Goal: Task Accomplishment & Management: Use online tool/utility

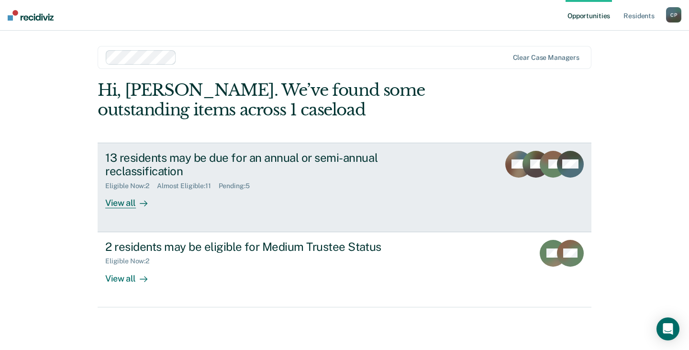
click at [120, 194] on div "View all" at bounding box center [132, 199] width 54 height 19
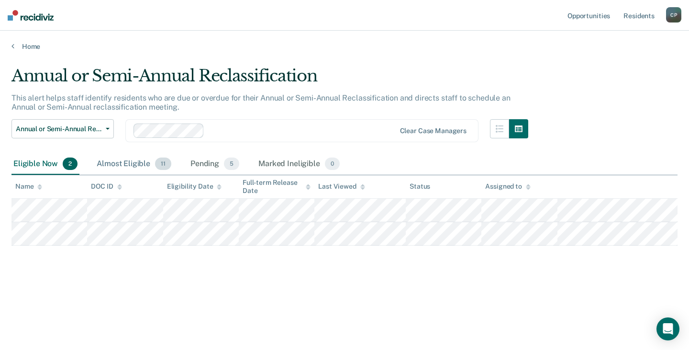
click at [135, 164] on div "Almost Eligible 11" at bounding box center [134, 164] width 79 height 21
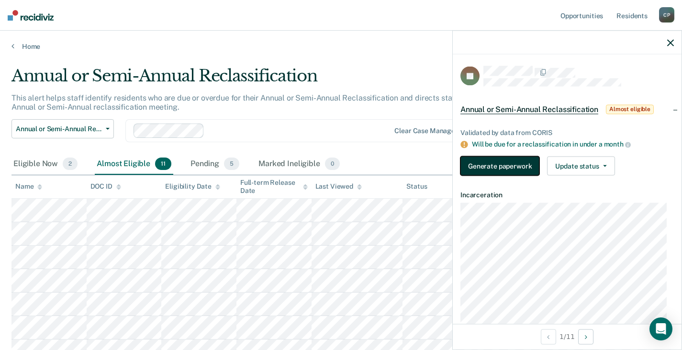
click at [503, 164] on button "Generate paperwork" at bounding box center [500, 165] width 79 height 19
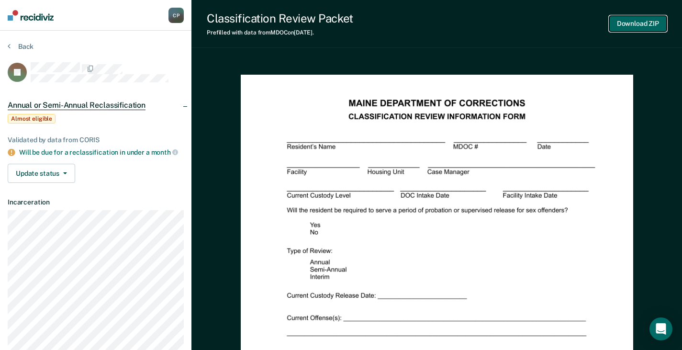
click at [620, 20] on button "Download ZIP" at bounding box center [637, 24] width 57 height 16
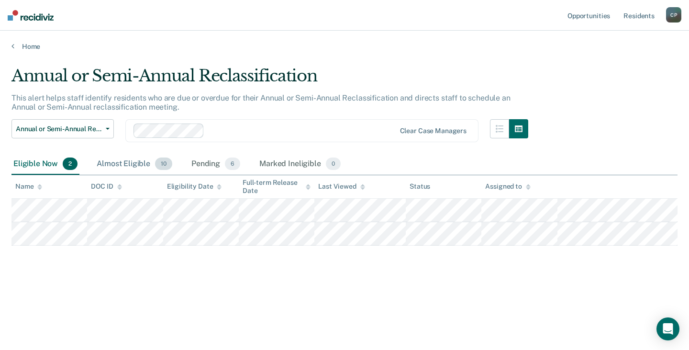
click at [118, 161] on div "Almost Eligible 10" at bounding box center [134, 164] width 79 height 21
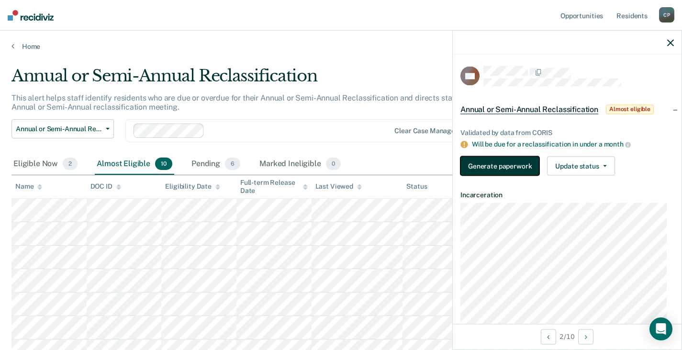
click at [483, 167] on button "Generate paperwork" at bounding box center [500, 165] width 79 height 19
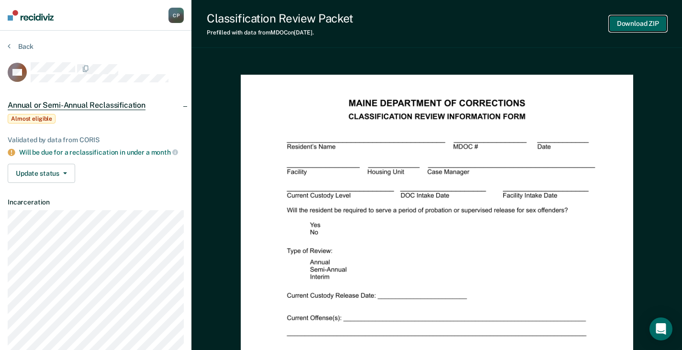
click at [643, 26] on button "Download ZIP" at bounding box center [637, 24] width 57 height 16
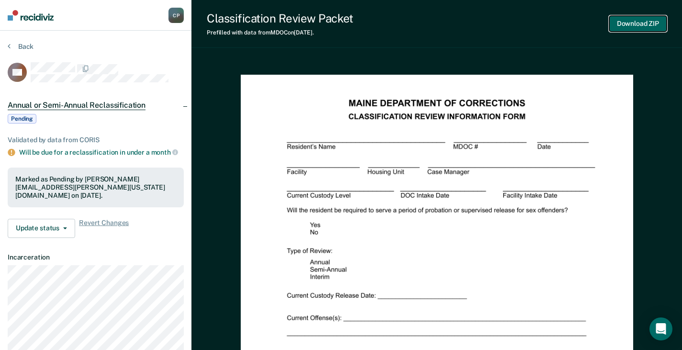
click at [643, 23] on button "Download ZIP" at bounding box center [637, 24] width 57 height 16
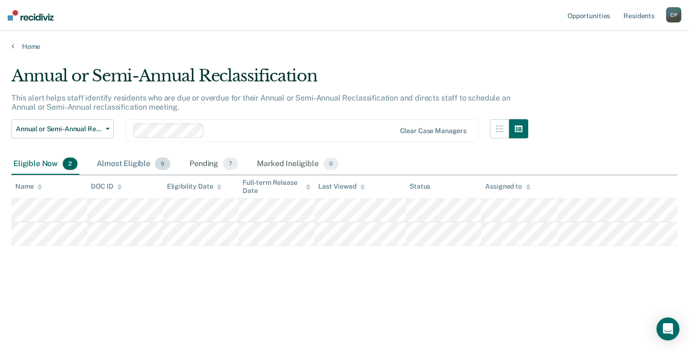
click at [131, 162] on div "Almost Eligible 9" at bounding box center [134, 164] width 78 height 21
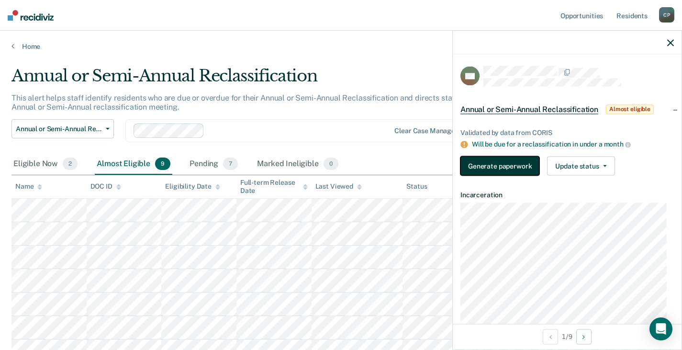
click at [480, 167] on button "Generate paperwork" at bounding box center [500, 165] width 79 height 19
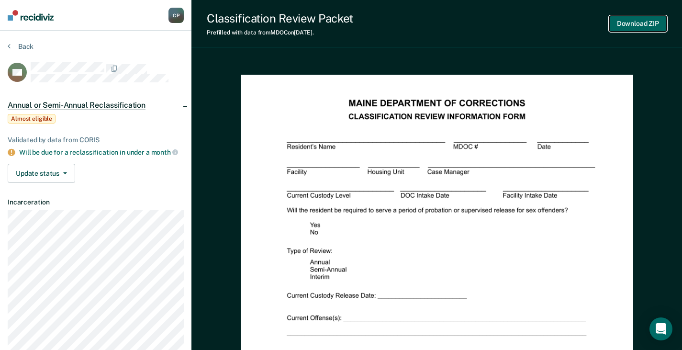
click at [638, 26] on button "Download ZIP" at bounding box center [637, 24] width 57 height 16
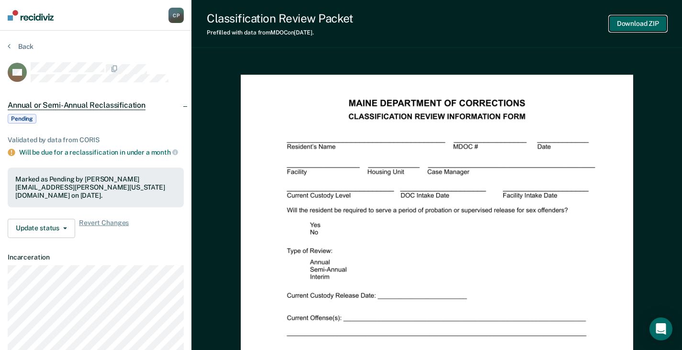
click at [628, 23] on button "Download ZIP" at bounding box center [637, 24] width 57 height 16
drag, startPoint x: 645, startPoint y: 72, endPoint x: 644, endPoint y: 79, distance: 7.8
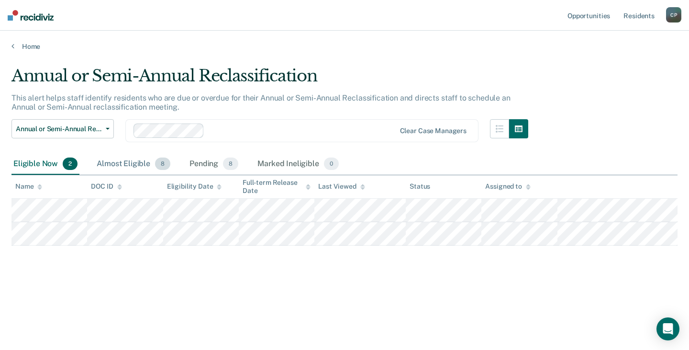
click at [127, 165] on div "Almost Eligible 8" at bounding box center [134, 164] width 78 height 21
